Goal: Task Accomplishment & Management: Use online tool/utility

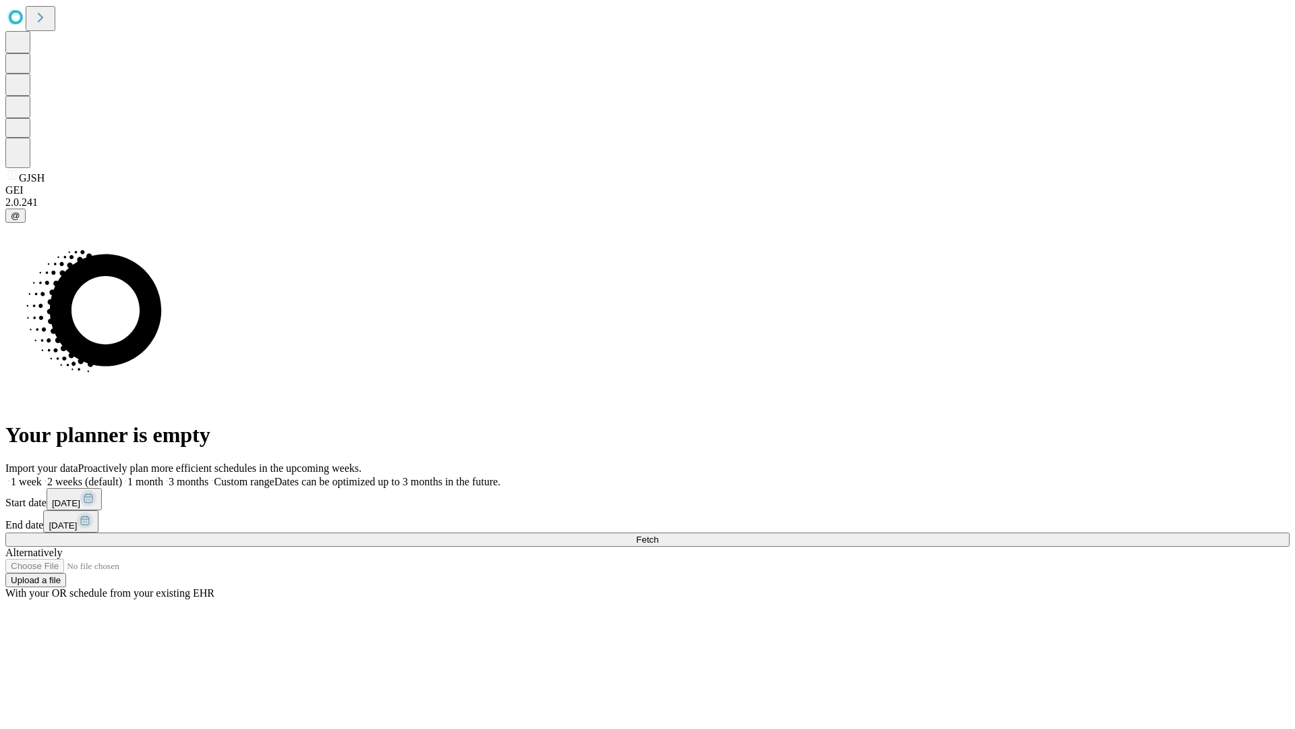
click at [658, 534] on span "Fetch" at bounding box center [647, 539] width 22 height 10
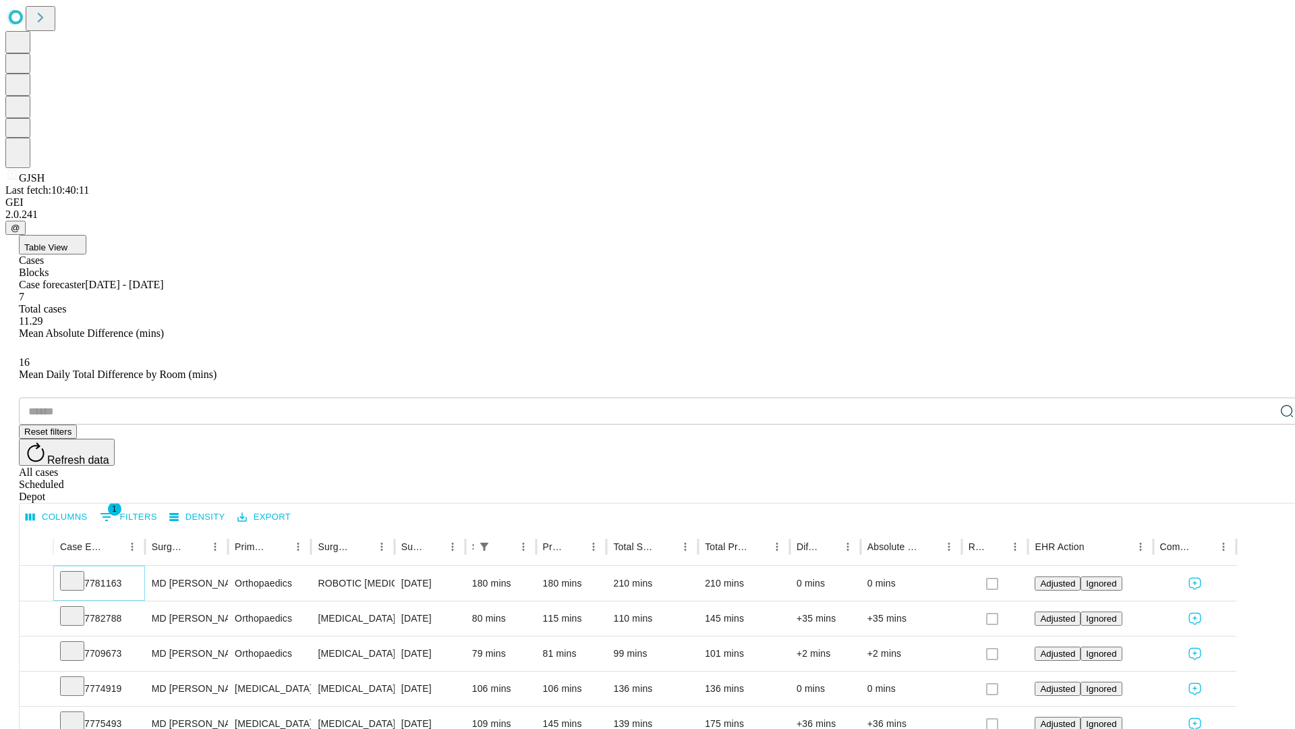
click at [79, 573] on icon at bounding box center [71, 579] width 13 height 13
